Goal: Transaction & Acquisition: Purchase product/service

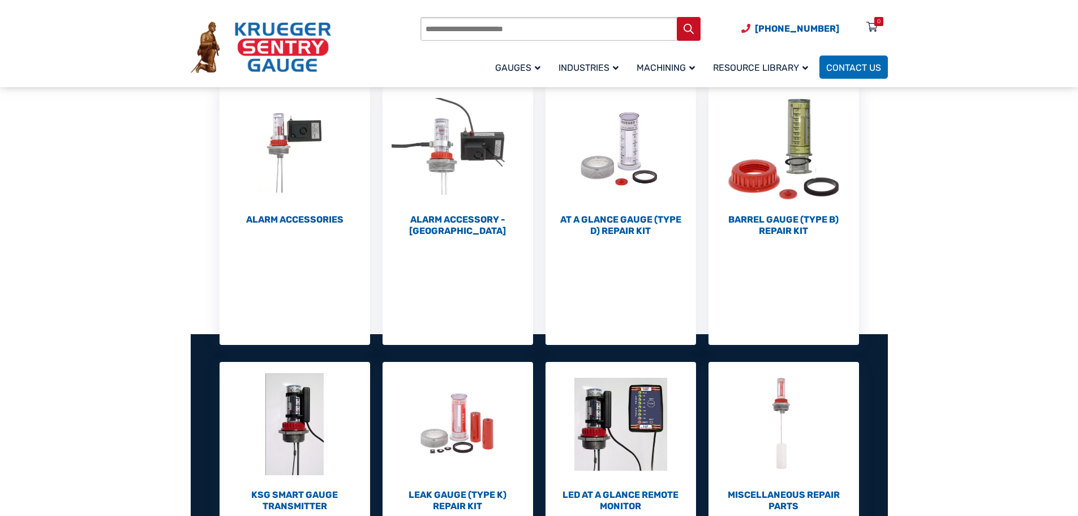
scroll to position [340, 0]
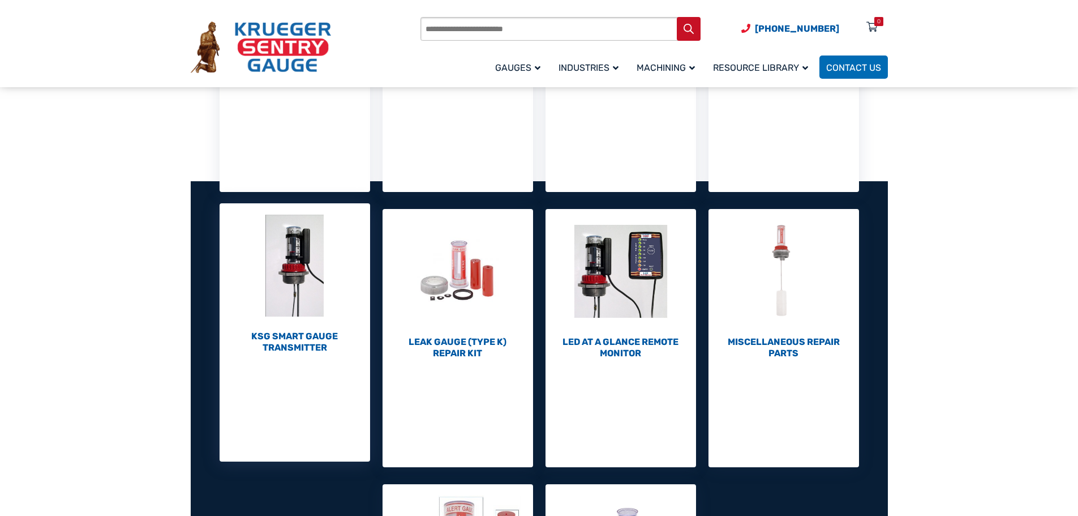
click at [310, 335] on h2 "KSG Smart Gauge Transmitter (1)" at bounding box center [295, 342] width 151 height 23
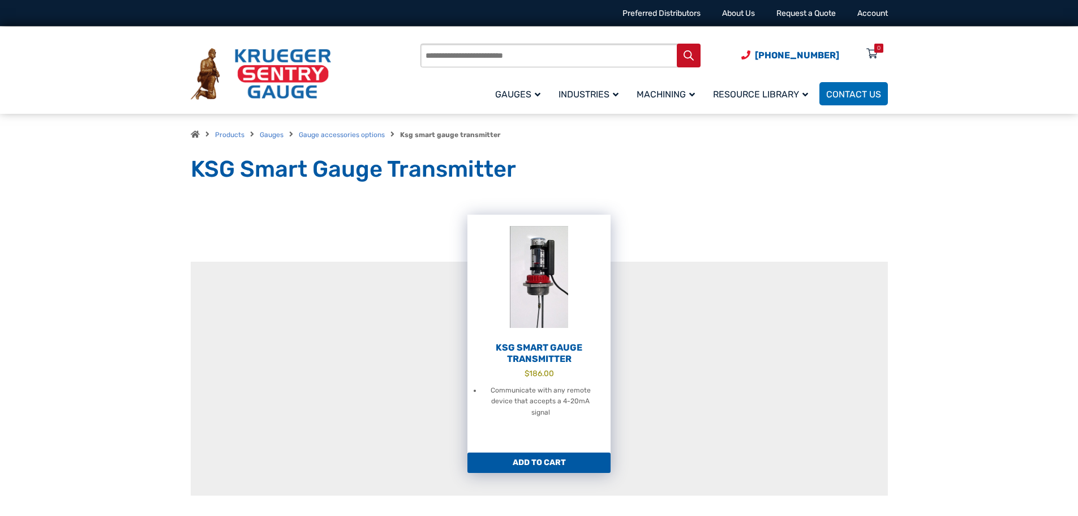
click at [540, 309] on img at bounding box center [539, 277] width 143 height 125
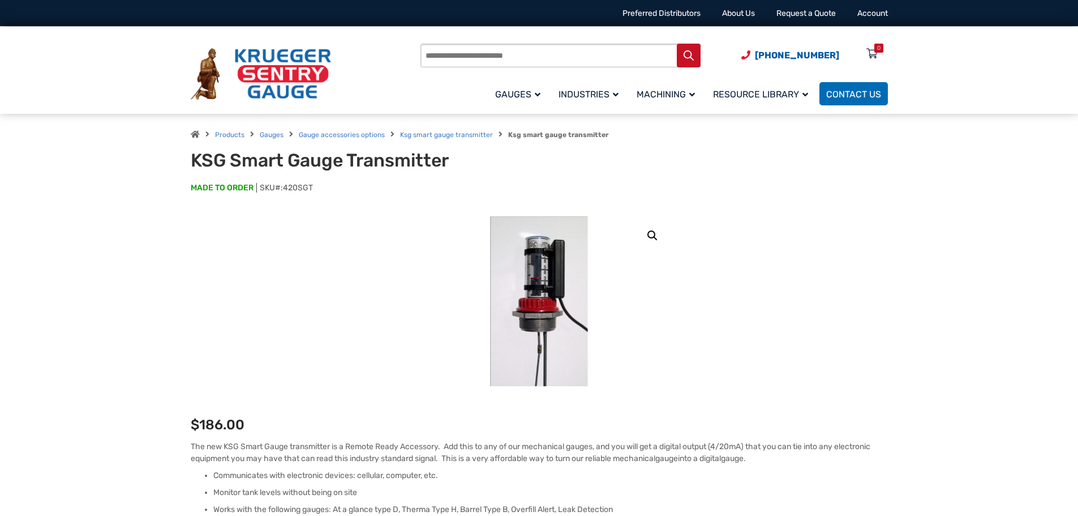
click at [542, 352] on img at bounding box center [539, 301] width 98 height 170
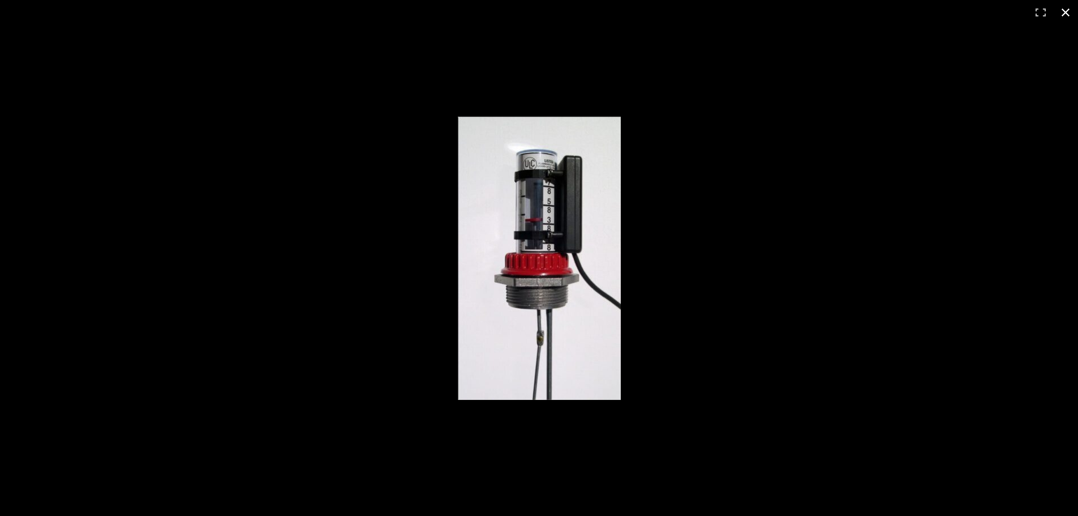
click at [743, 372] on div "Full screen image" at bounding box center [785, 273] width 655 height 313
